Goal: Task Accomplishment & Management: Complete application form

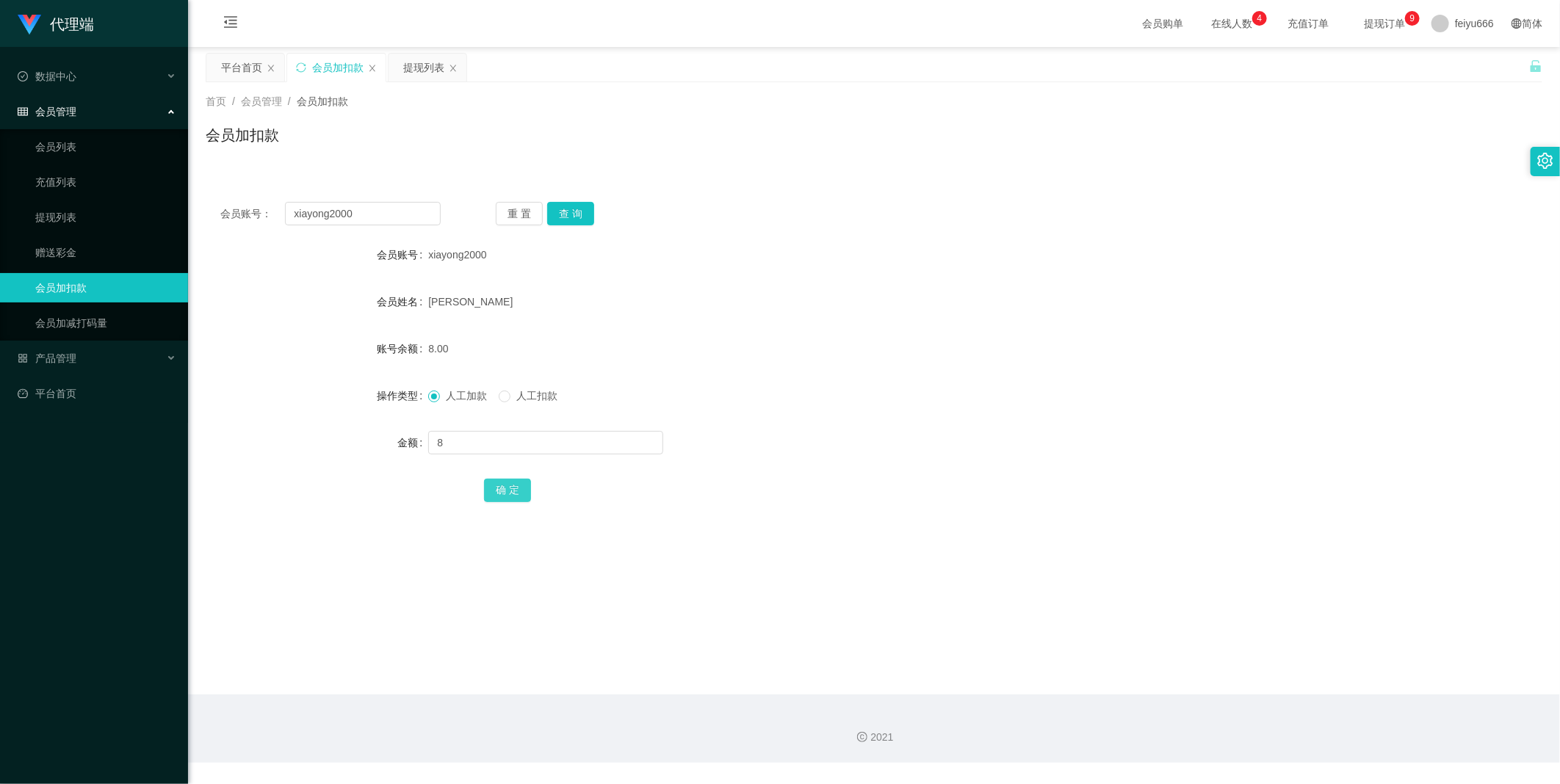
type input "8"
click at [515, 490] on button "确 定" at bounding box center [507, 490] width 47 height 23
click at [461, 444] on input "text" at bounding box center [546, 442] width 235 height 23
type input "8"
click at [494, 488] on button "确 定" at bounding box center [507, 490] width 47 height 23
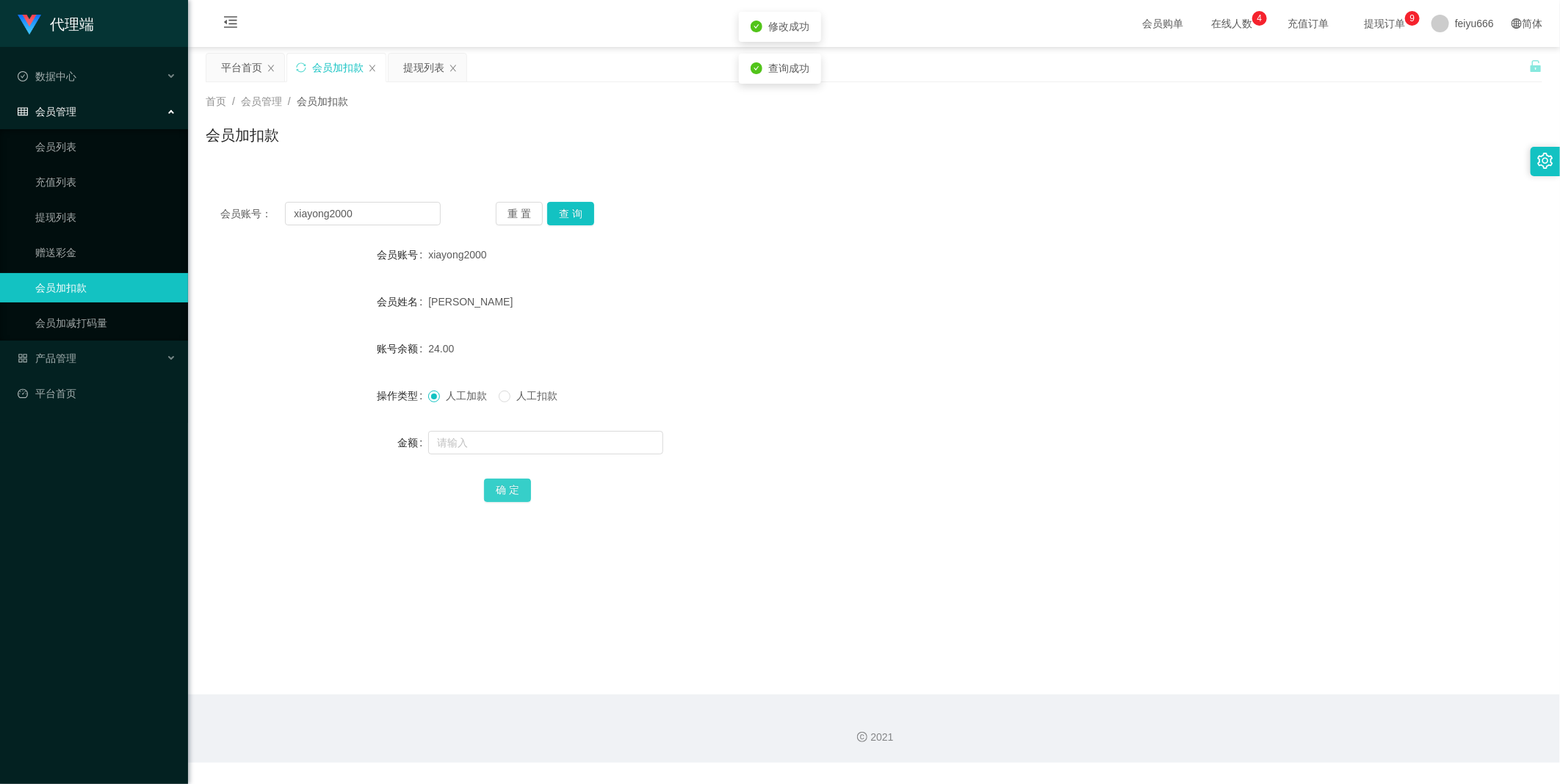
click at [494, 488] on button "确 定" at bounding box center [507, 490] width 47 height 23
click at [826, 465] on form "会员账号 xiayong2000 会员姓名 [PERSON_NAME] 账号余额 24.00 操作类型 人工加款 人工扣款 金额 确 定" at bounding box center [874, 372] width 1337 height 265
click at [450, 441] on input "text" at bounding box center [546, 442] width 235 height 23
type input "8"
click at [511, 485] on button "确 定" at bounding box center [507, 490] width 47 height 23
